Goal: Book appointment/travel/reservation

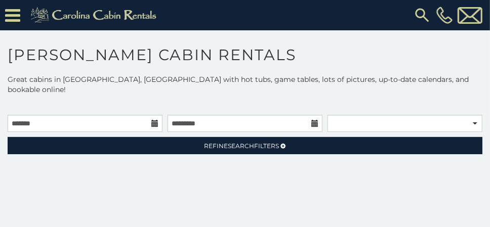
click at [425, 60] on h1 "[PERSON_NAME] Cabin Rentals" at bounding box center [245, 60] width 490 height 29
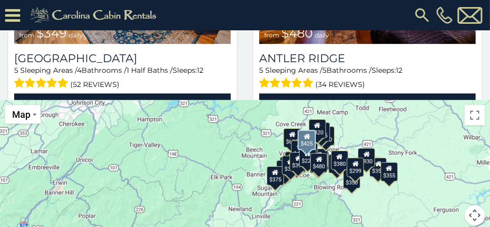
scroll to position [253, 0]
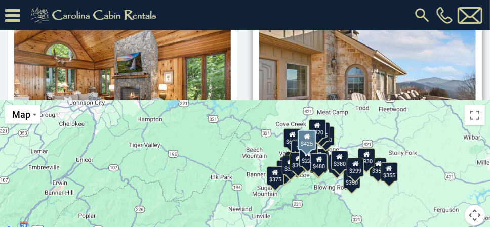
click at [477, 57] on div "[PERSON_NAME]/Vilas from $425 daily [GEOGRAPHIC_DATA] 5 Sleeping Areas / 5 Bath…" at bounding box center [367, 109] width 230 height 229
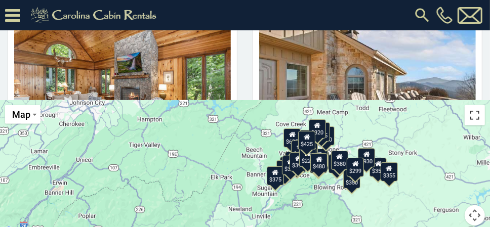
click at [474, 105] on button "Toggle fullscreen view" at bounding box center [474, 115] width 20 height 20
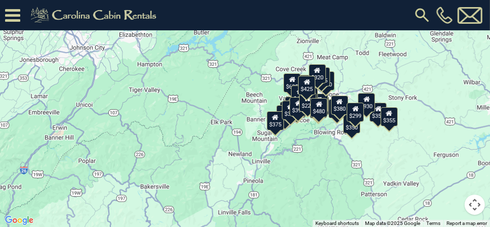
scroll to position [255, 0]
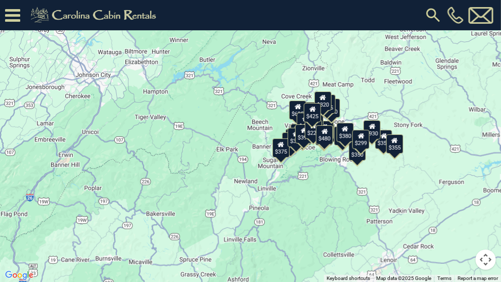
click at [440, 5] on div "$349 $480 $315 $425 $565 $355 $635 $675 $930 $400 $451 $330 $400 $485 $460 $395…" at bounding box center [250, 141] width 501 height 282
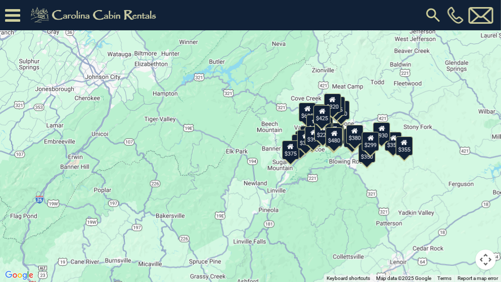
click at [489, 22] on button "Toggle fullscreen view" at bounding box center [486, 15] width 20 height 20
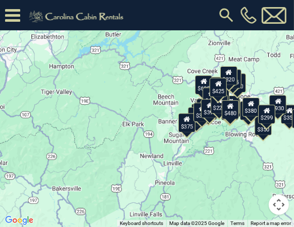
scroll to position [248, 0]
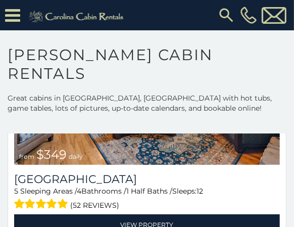
click at [224, 33] on section "**********" at bounding box center [147, 219] width 294 height 378
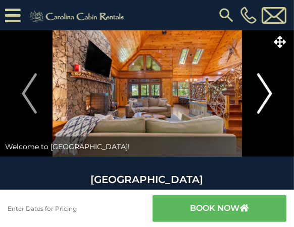
click at [273, 92] on button "Next" at bounding box center [265, 93] width 49 height 126
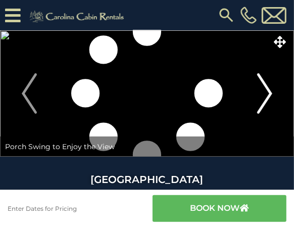
click at [273, 92] on button "Next" at bounding box center [265, 93] width 49 height 126
click at [274, 93] on button "Next" at bounding box center [265, 93] width 49 height 126
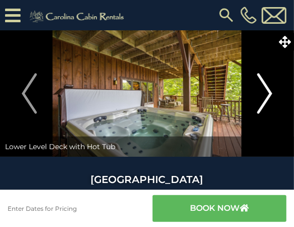
click at [265, 89] on img "Next" at bounding box center [265, 93] width 15 height 40
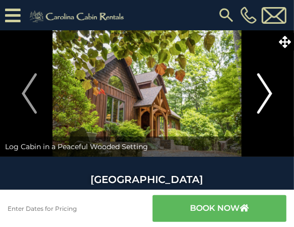
click at [265, 89] on img "Next" at bounding box center [265, 93] width 15 height 40
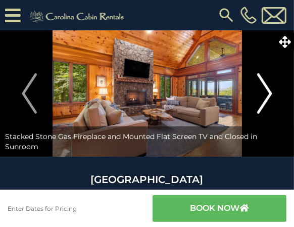
click at [241, 30] on button "Next" at bounding box center [265, 93] width 49 height 126
